Goal: Task Accomplishment & Management: Use online tool/utility

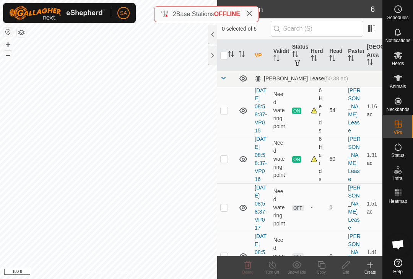
click at [252, 16] on icon at bounding box center [249, 13] width 6 height 6
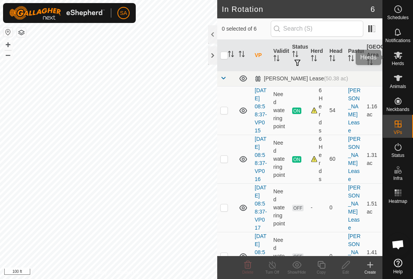
click at [405, 60] on div "Herds" at bounding box center [398, 57] width 30 height 23
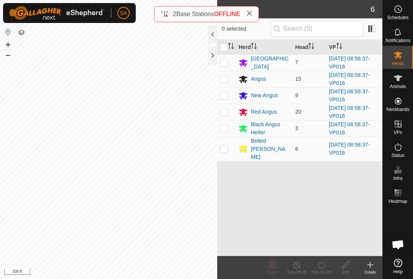
click at [225, 49] on input "checkbox" at bounding box center [224, 48] width 8 height 8
checkbox input "true"
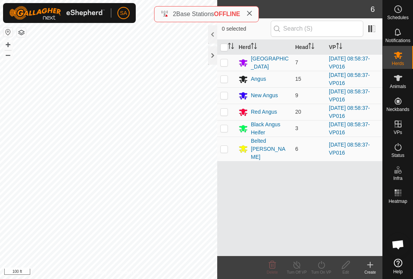
checkbox input "true"
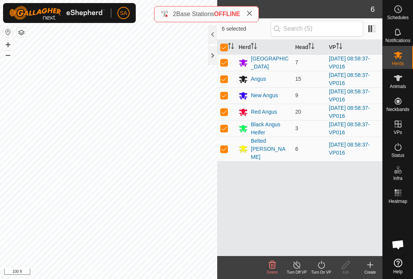
click at [321, 264] on icon at bounding box center [321, 264] width 10 height 9
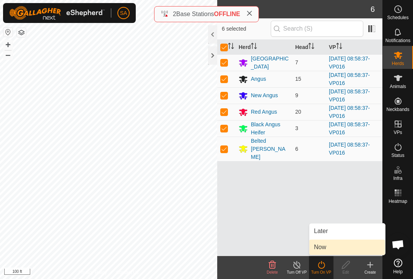
click at [324, 240] on link "Now" at bounding box center [347, 246] width 76 height 15
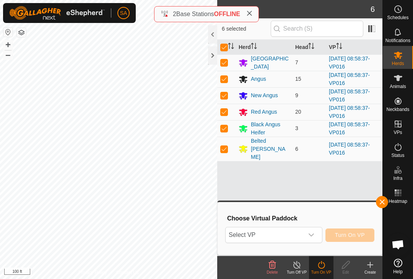
click at [315, 228] on div "dropdown trigger" at bounding box center [310, 234] width 15 height 15
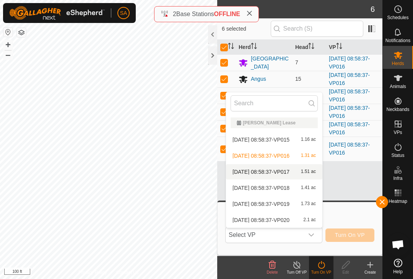
click at [312, 169] on span "1.51 ac" at bounding box center [308, 171] width 15 height 5
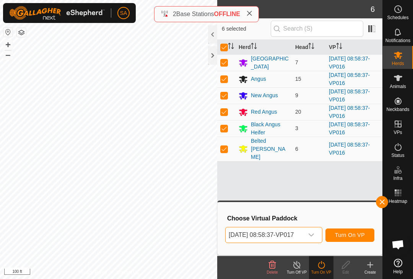
click at [354, 232] on span "Turn On VP" at bounding box center [350, 235] width 30 height 6
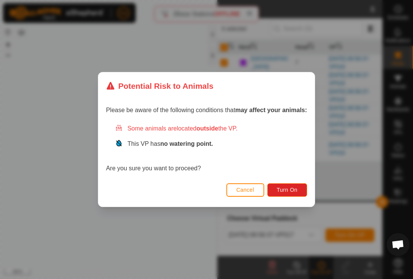
click at [290, 191] on span "Turn On" at bounding box center [287, 189] width 21 height 6
